Goal: Transaction & Acquisition: Purchase product/service

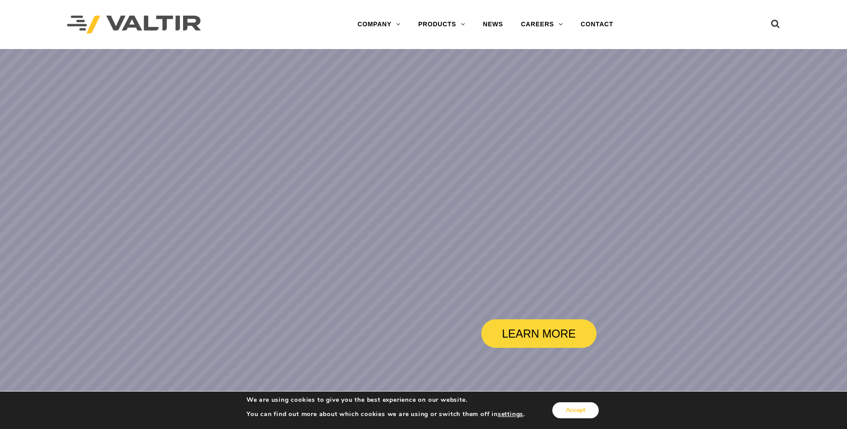
click at [566, 412] on button "Accept" at bounding box center [575, 411] width 46 height 16
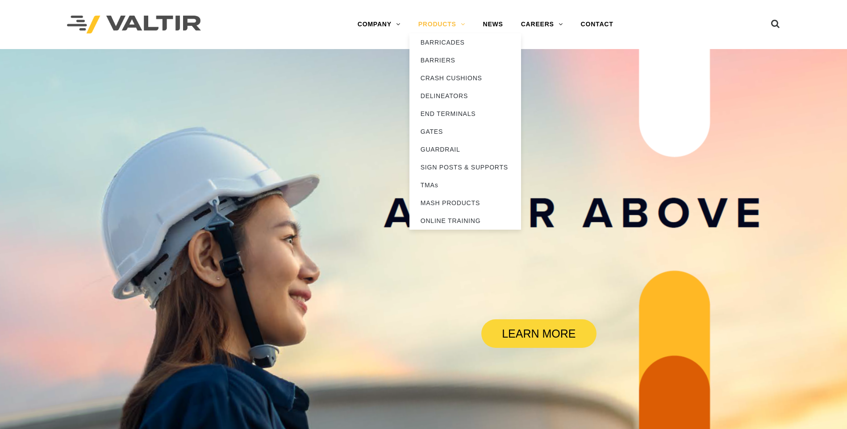
click at [466, 20] on link "PRODUCTS" at bounding box center [441, 25] width 65 height 18
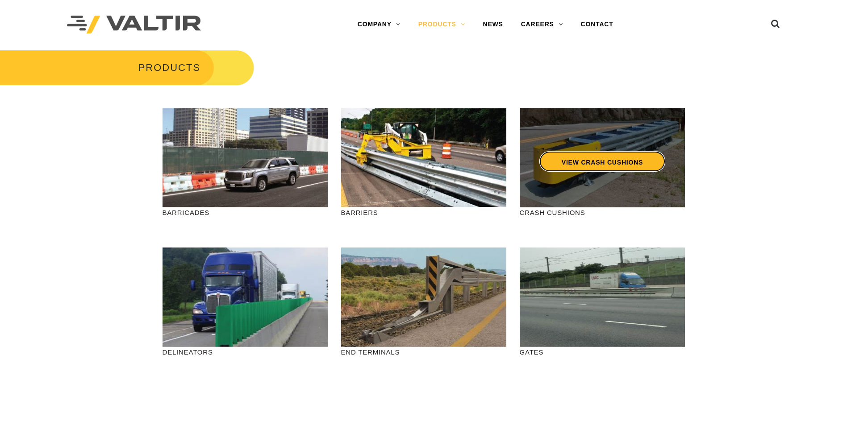
click at [575, 159] on link "VIEW CRASH CUSHIONS" at bounding box center [602, 161] width 126 height 21
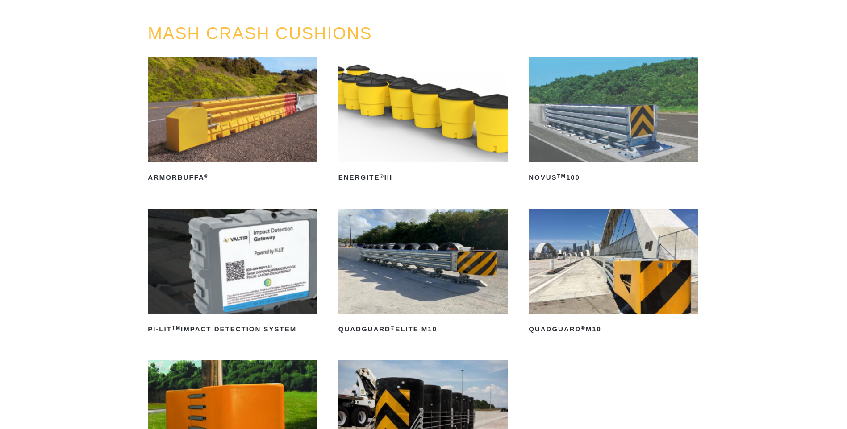
scroll to position [179, 0]
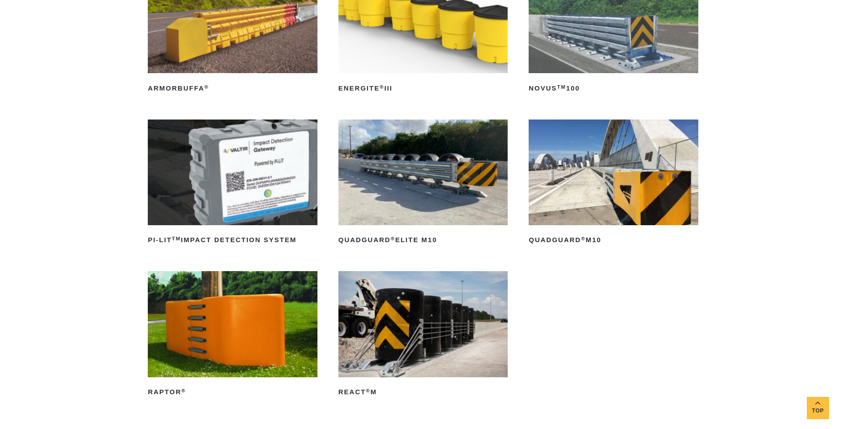
click at [421, 314] on img at bounding box center [423, 324] width 170 height 106
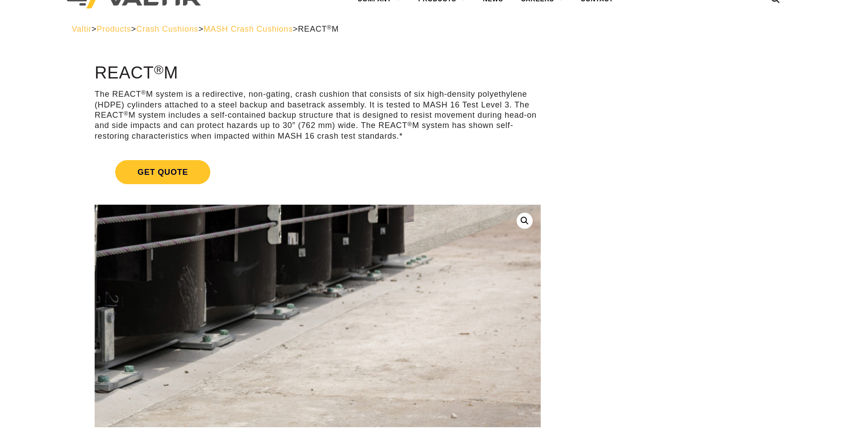
scroll to position [45, 0]
